Goal: Information Seeking & Learning: Learn about a topic

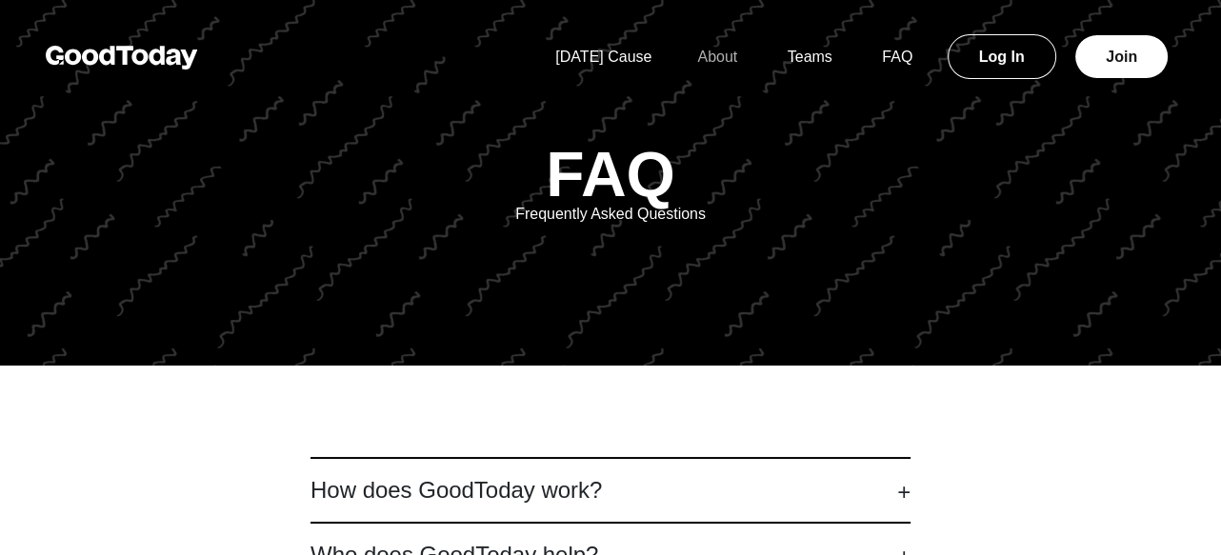
click at [697, 52] on link "About" at bounding box center [717, 57] width 86 height 16
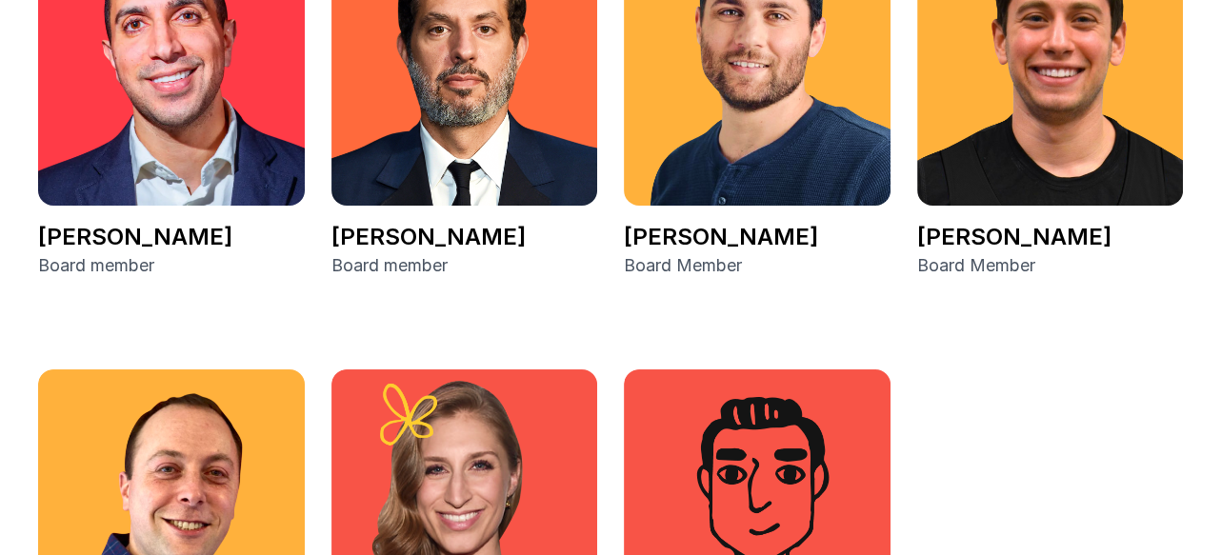
scroll to position [3428, 0]
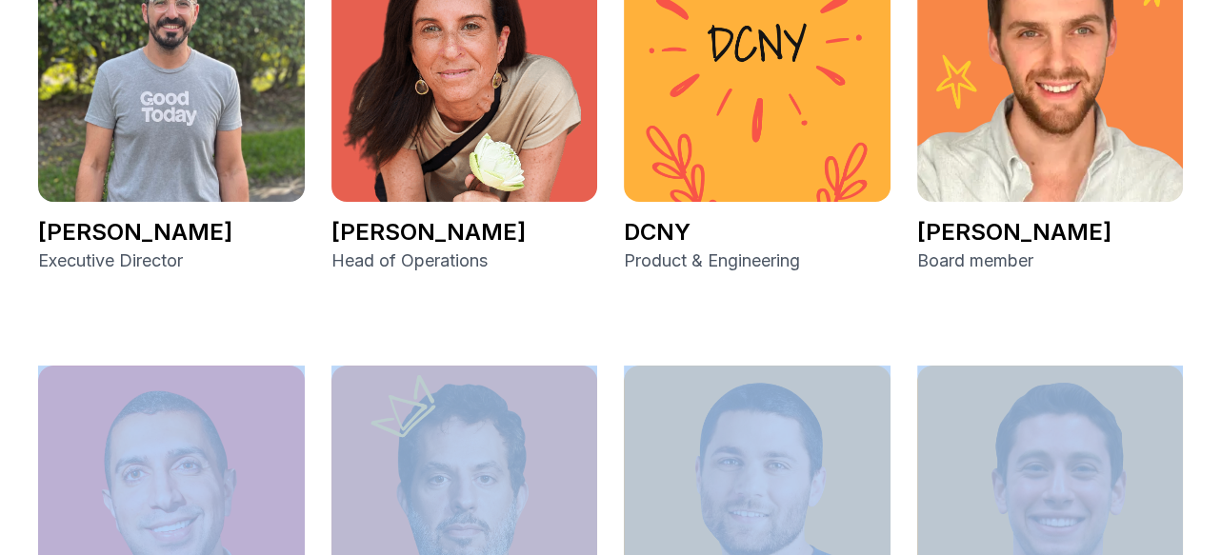
scroll to position [2693, 0]
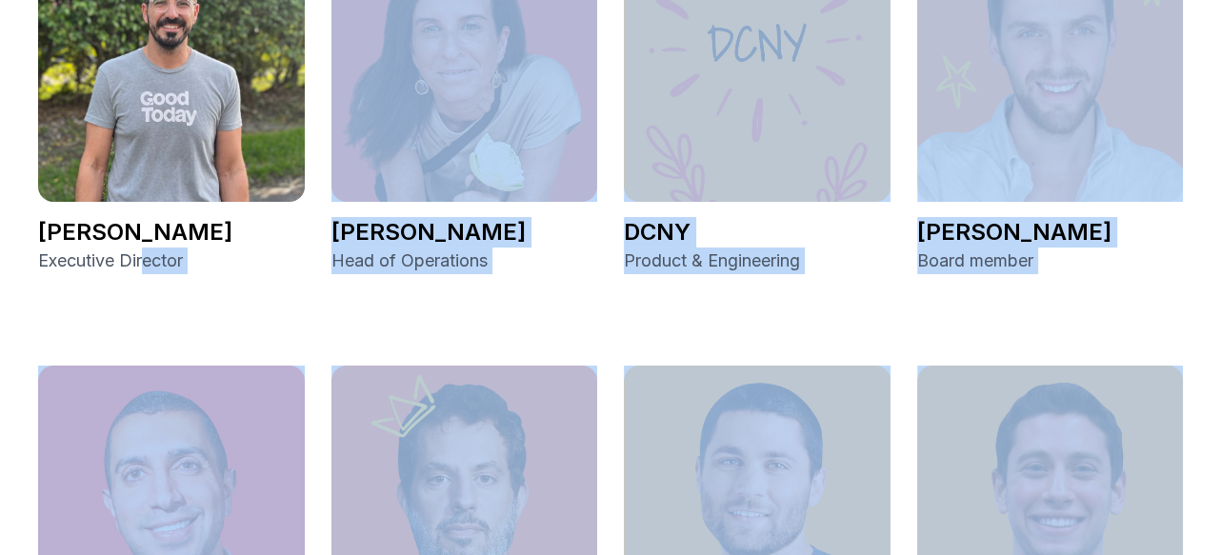
drag, startPoint x: 1032, startPoint y: 335, endPoint x: 147, endPoint y: 280, distance: 887.2
click at [147, 280] on div "Moses Abudarham Executive Director Robin Wolfe Head of Operations DCNY Product …" at bounding box center [610, 546] width 1144 height 1267
click at [158, 312] on div "Moses Abudarham Executive Director Robin Wolfe Head of Operations DCNY Product …" at bounding box center [610, 546] width 1144 height 1267
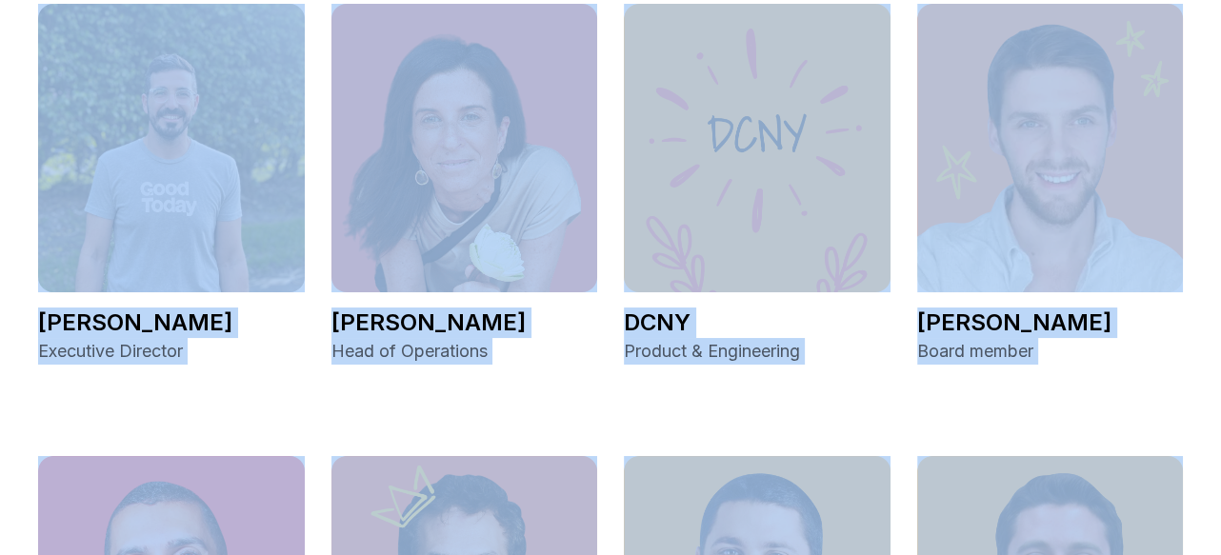
scroll to position [2597, 0]
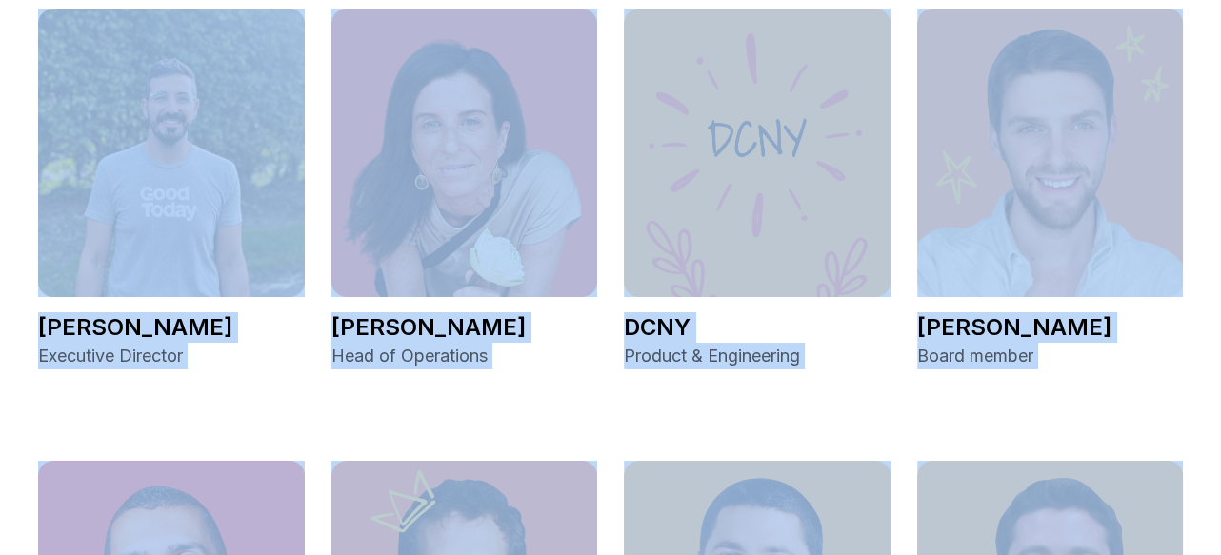
drag, startPoint x: 1020, startPoint y: 342, endPoint x: 186, endPoint y: 116, distance: 864.0
